Goal: Information Seeking & Learning: Learn about a topic

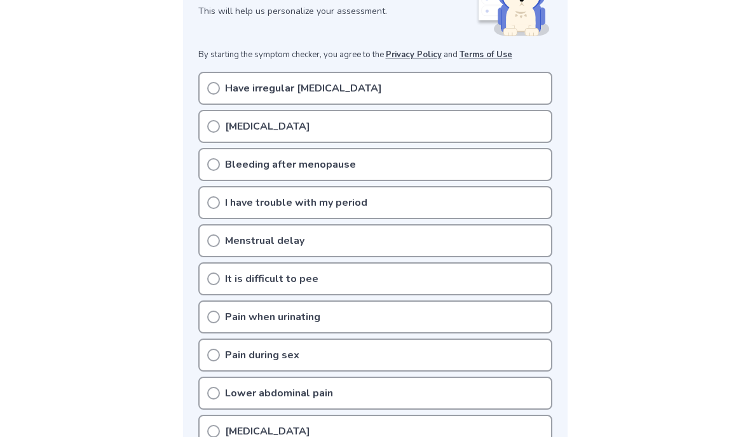
scroll to position [217, 0]
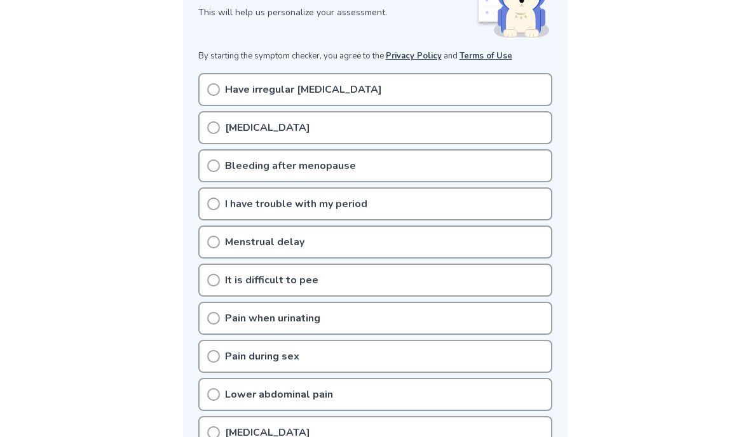
click at [215, 160] on circle at bounding box center [213, 165] width 11 height 11
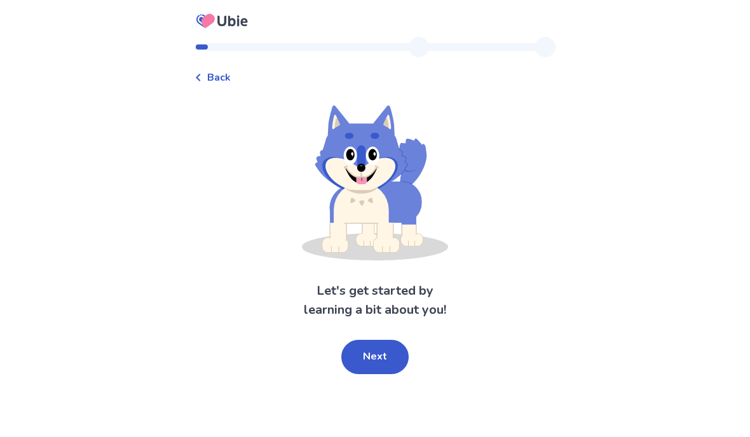
click at [379, 342] on button "Next" at bounding box center [374, 357] width 67 height 34
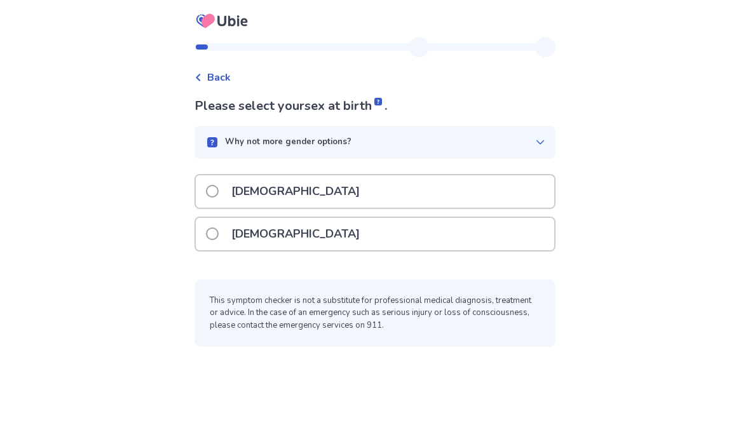
click at [219, 233] on span at bounding box center [212, 233] width 13 height 13
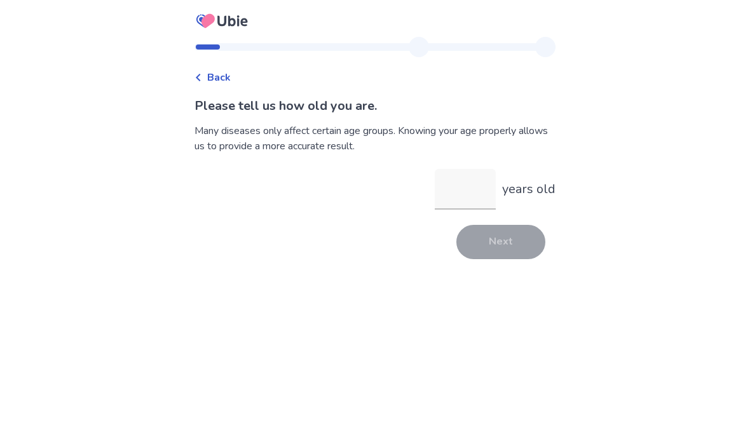
click at [467, 182] on input "years old" at bounding box center [465, 189] width 61 height 41
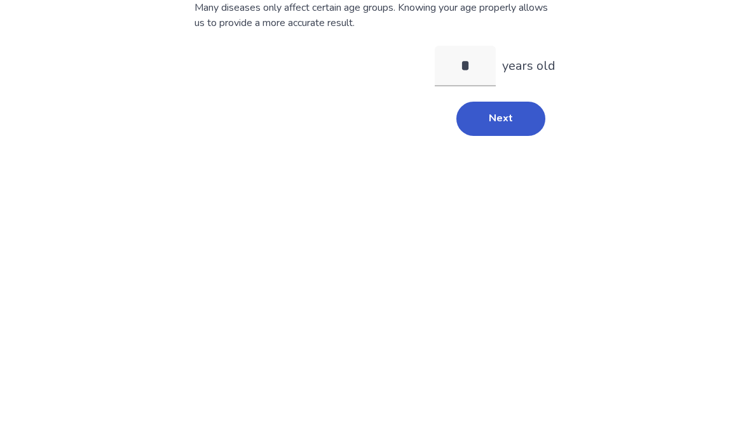
type input "**"
click at [507, 225] on button "Next" at bounding box center [500, 242] width 89 height 34
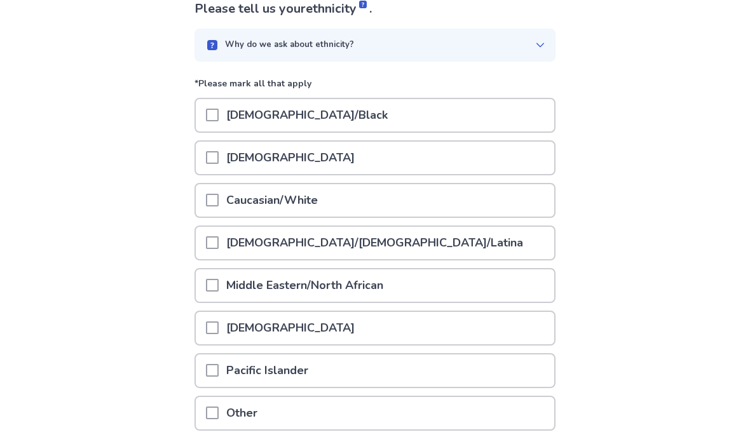
scroll to position [97, 0]
click at [219, 199] on span at bounding box center [212, 200] width 13 height 13
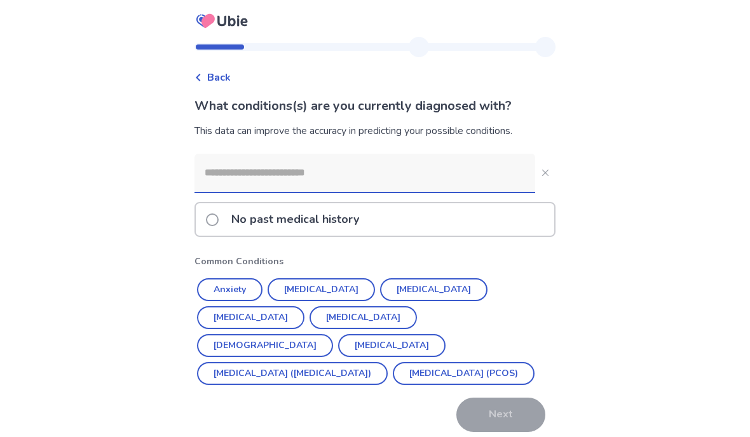
click at [231, 283] on button "Anxiety" at bounding box center [229, 289] width 65 height 23
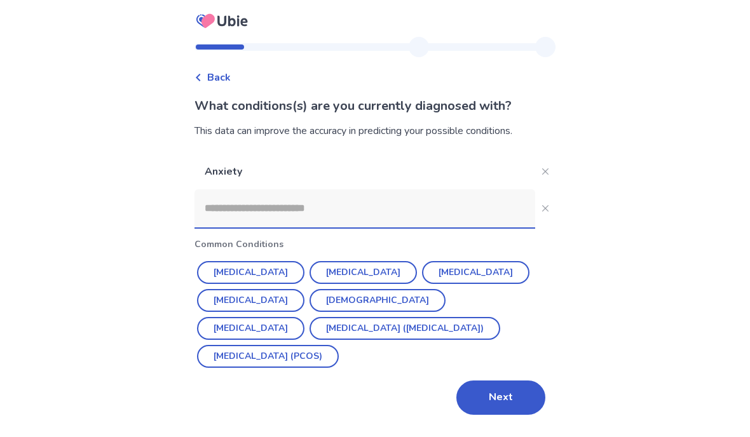
click at [342, 271] on button "[MEDICAL_DATA]" at bounding box center [362, 272] width 107 height 23
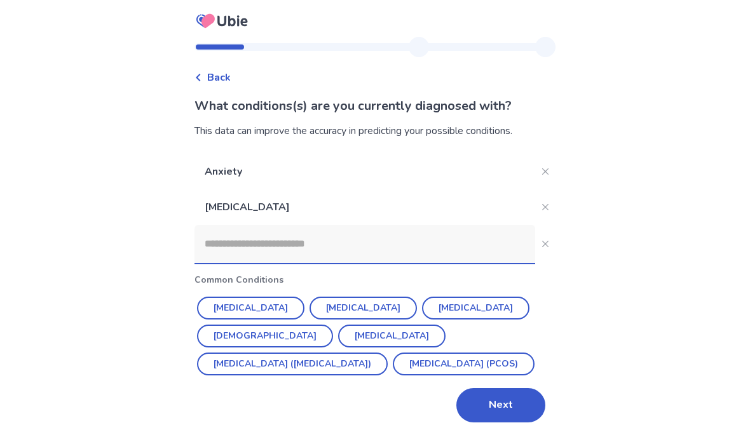
click at [334, 304] on button "[MEDICAL_DATA]" at bounding box center [362, 308] width 107 height 23
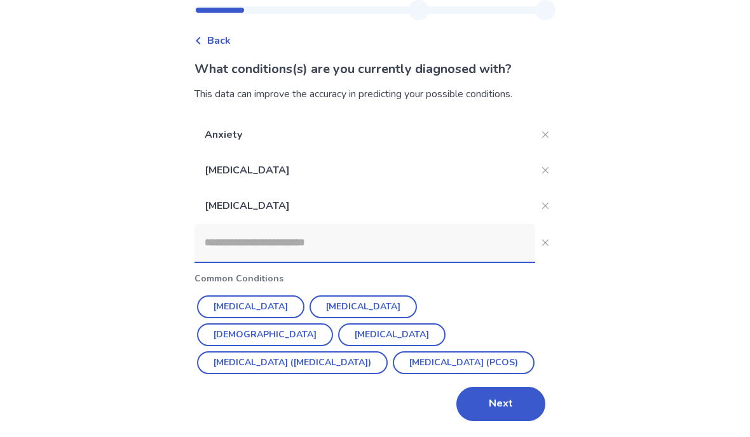
scroll to position [53, 0]
click at [499, 388] on button "Next" at bounding box center [500, 405] width 89 height 34
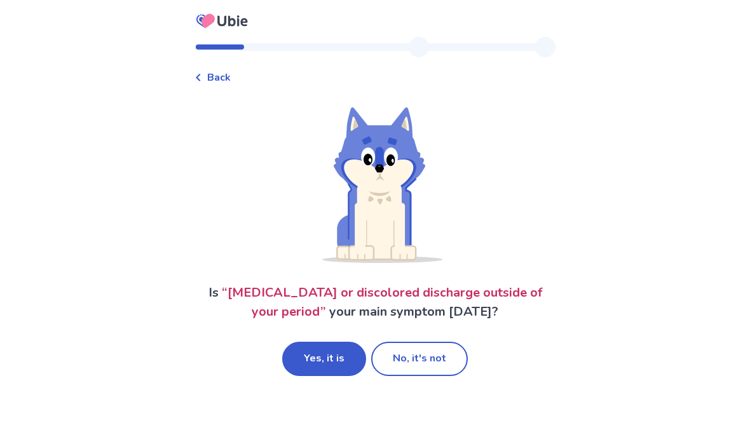
click at [336, 357] on button "Yes, it is" at bounding box center [324, 359] width 84 height 34
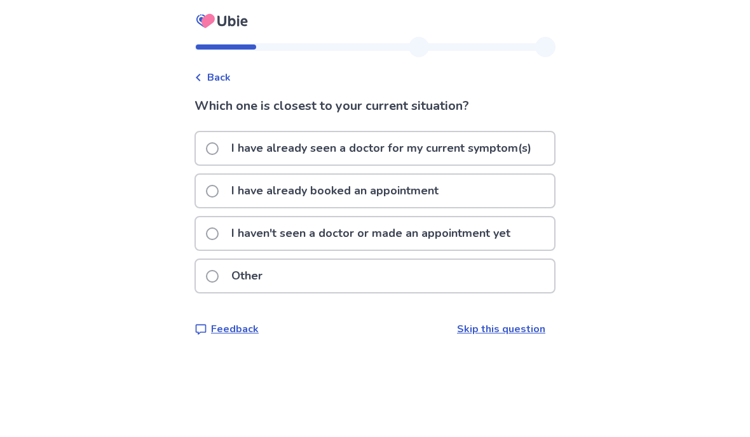
click at [218, 192] on span at bounding box center [212, 191] width 13 height 13
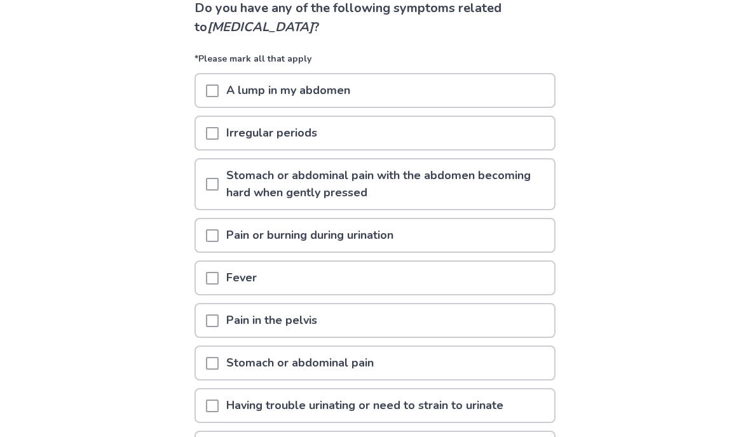
scroll to position [98, 0]
